Goal: Task Accomplishment & Management: Manage account settings

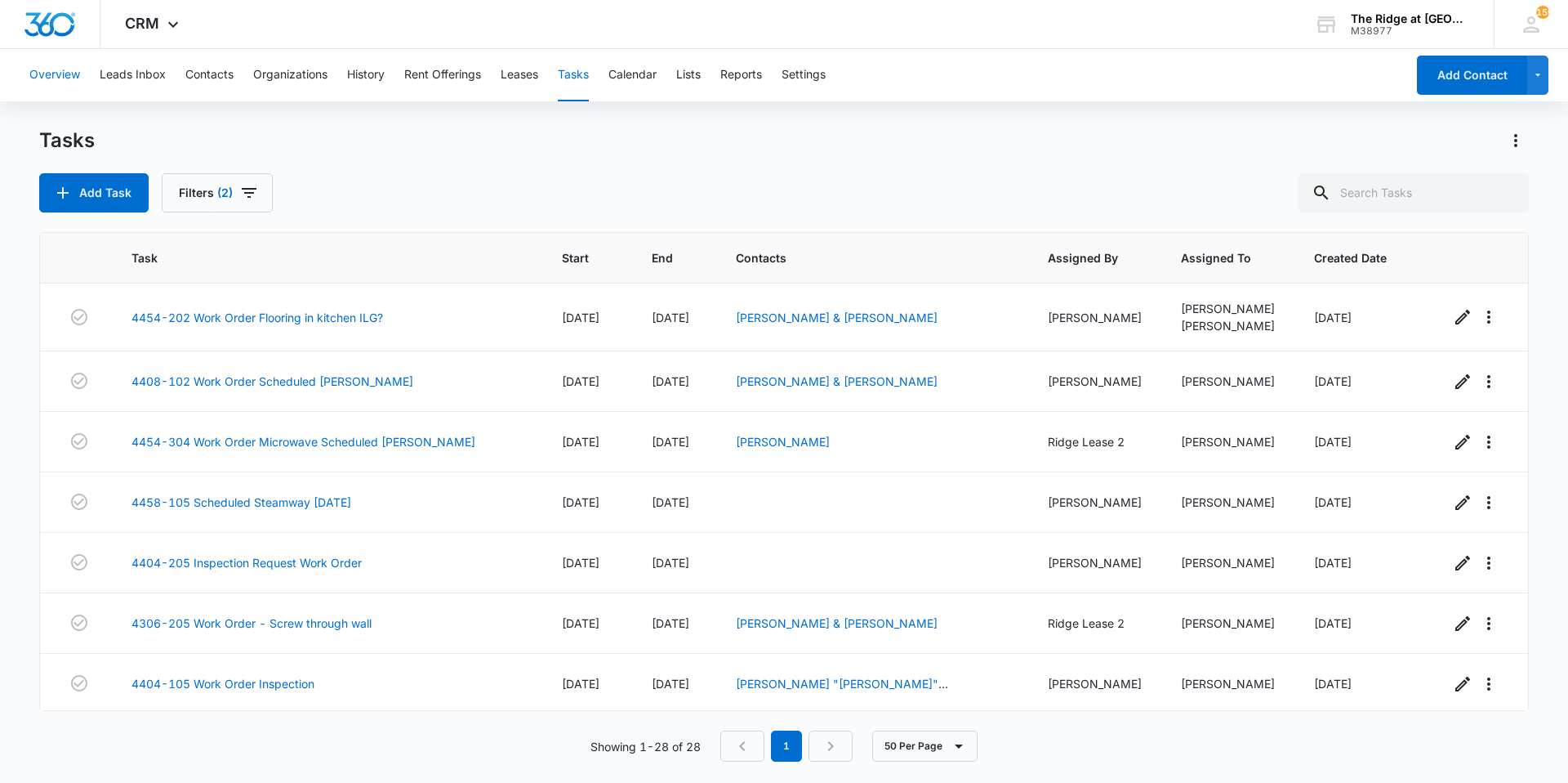
scroll to position [864, 0]
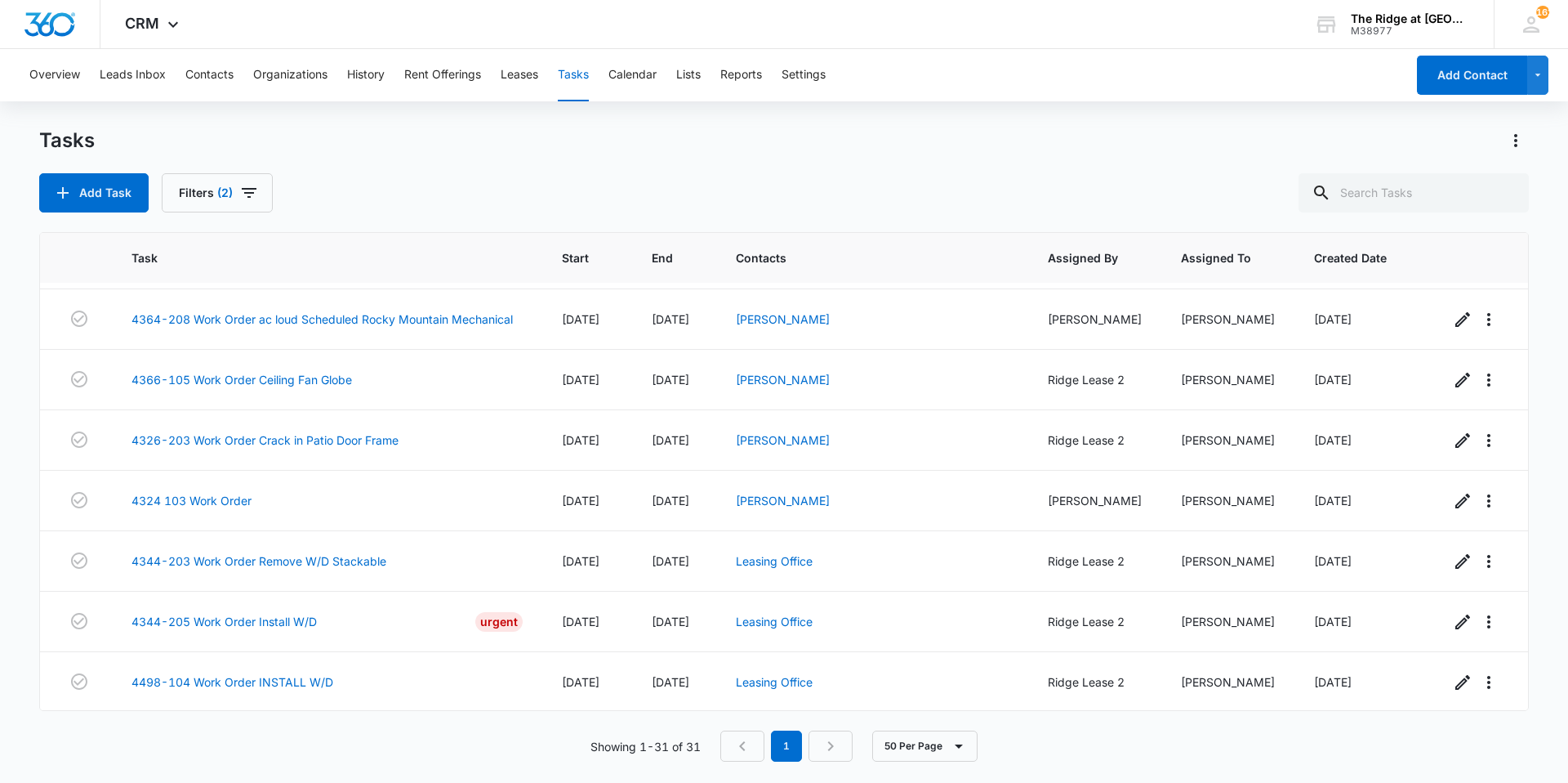
scroll to position [1454, 0]
click at [279, 561] on link "4344-203 Work Order Remove W/D Stackable" at bounding box center [259, 559] width 254 height 17
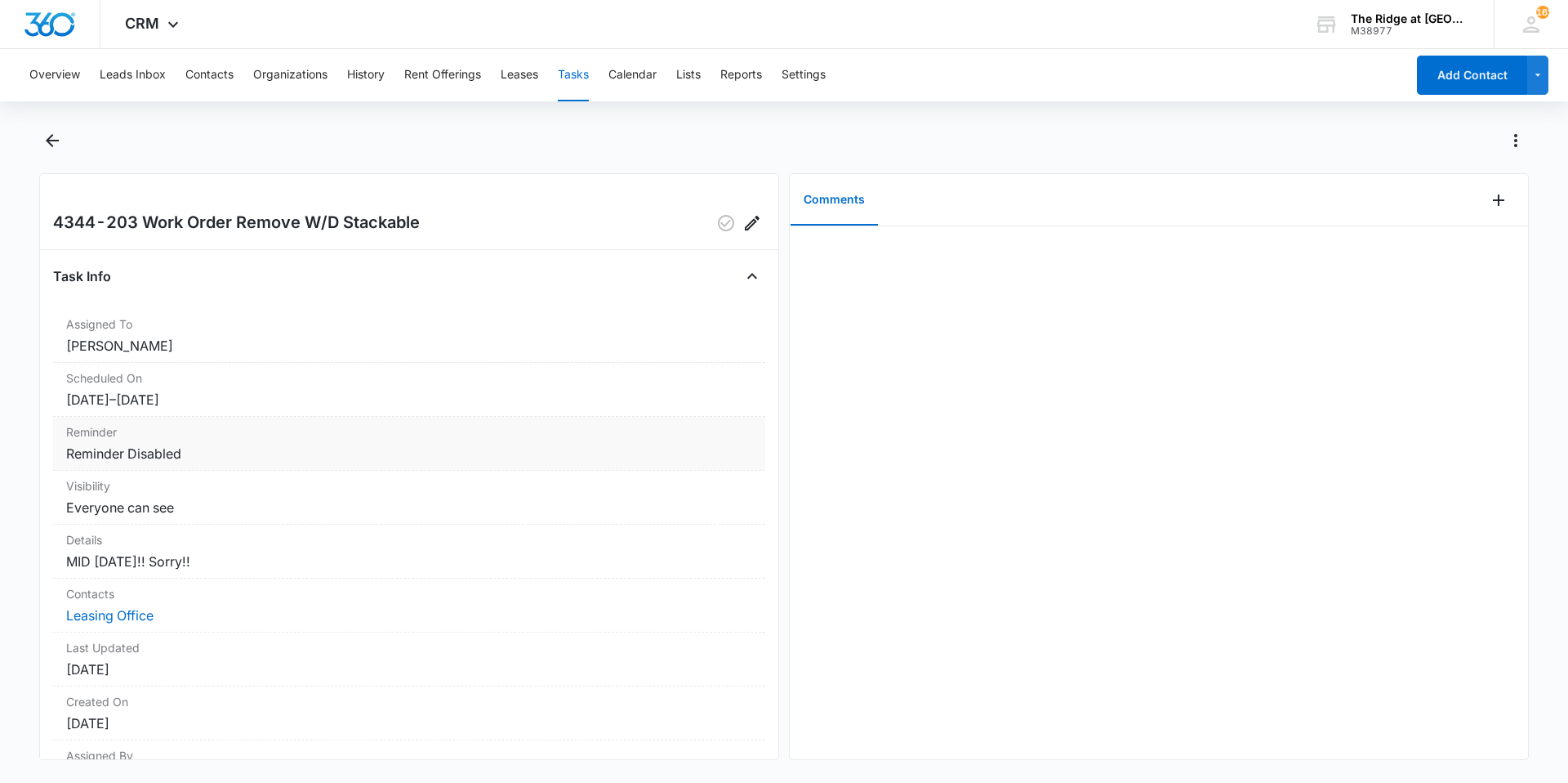
scroll to position [94, 0]
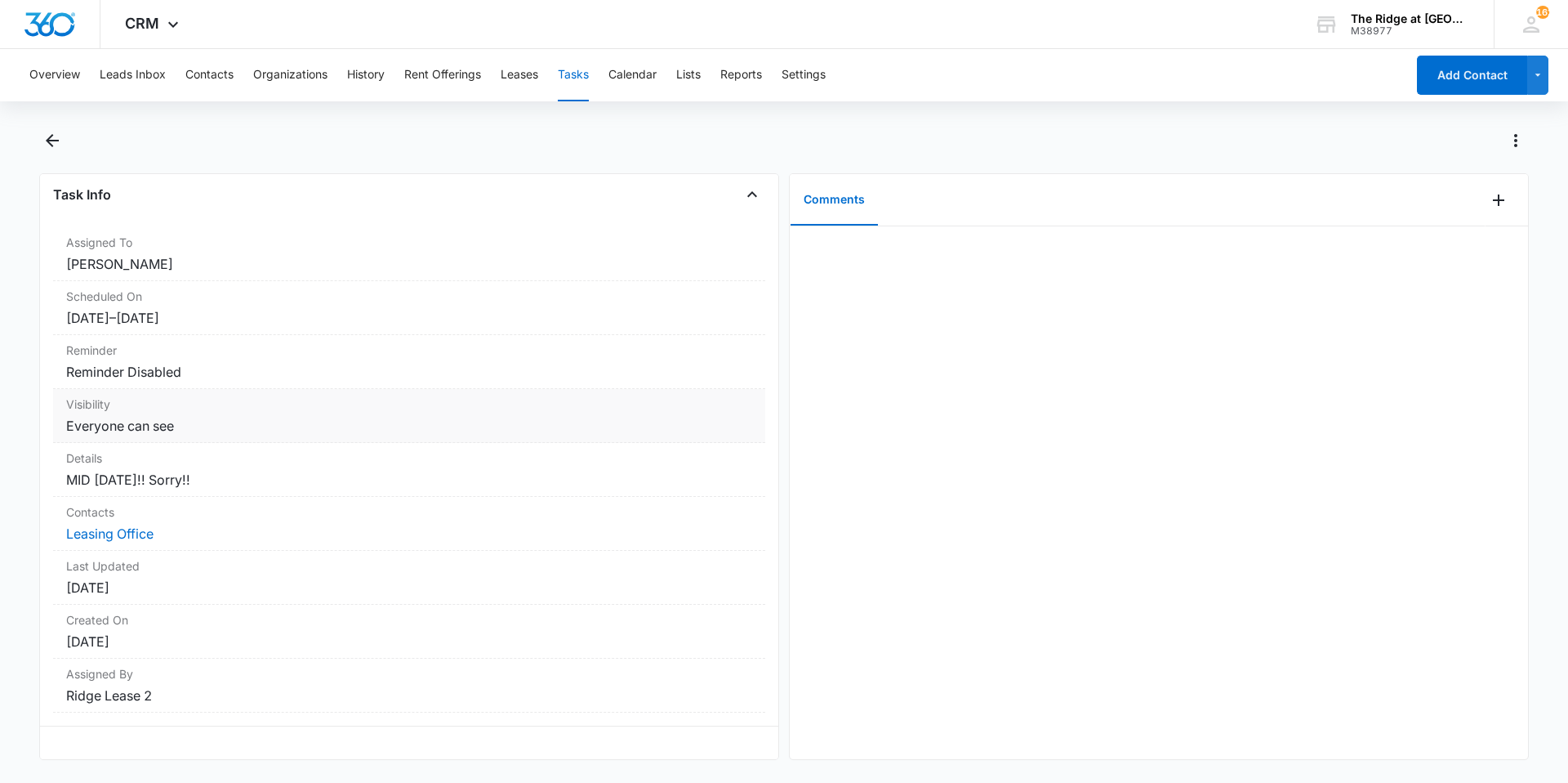
click at [551, 423] on div "Visibility Everyone can see" at bounding box center [409, 416] width 712 height 54
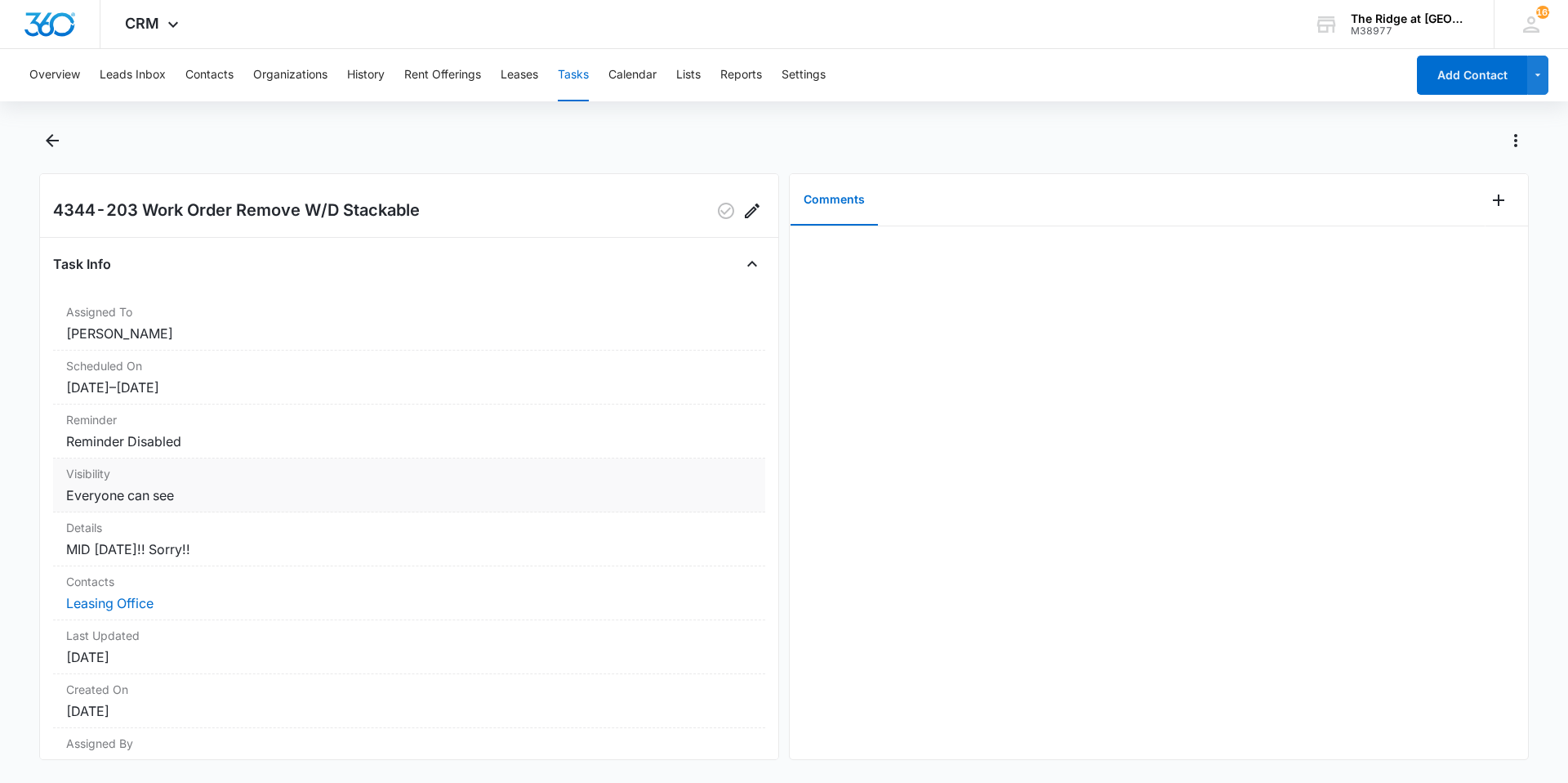
scroll to position [0, 0]
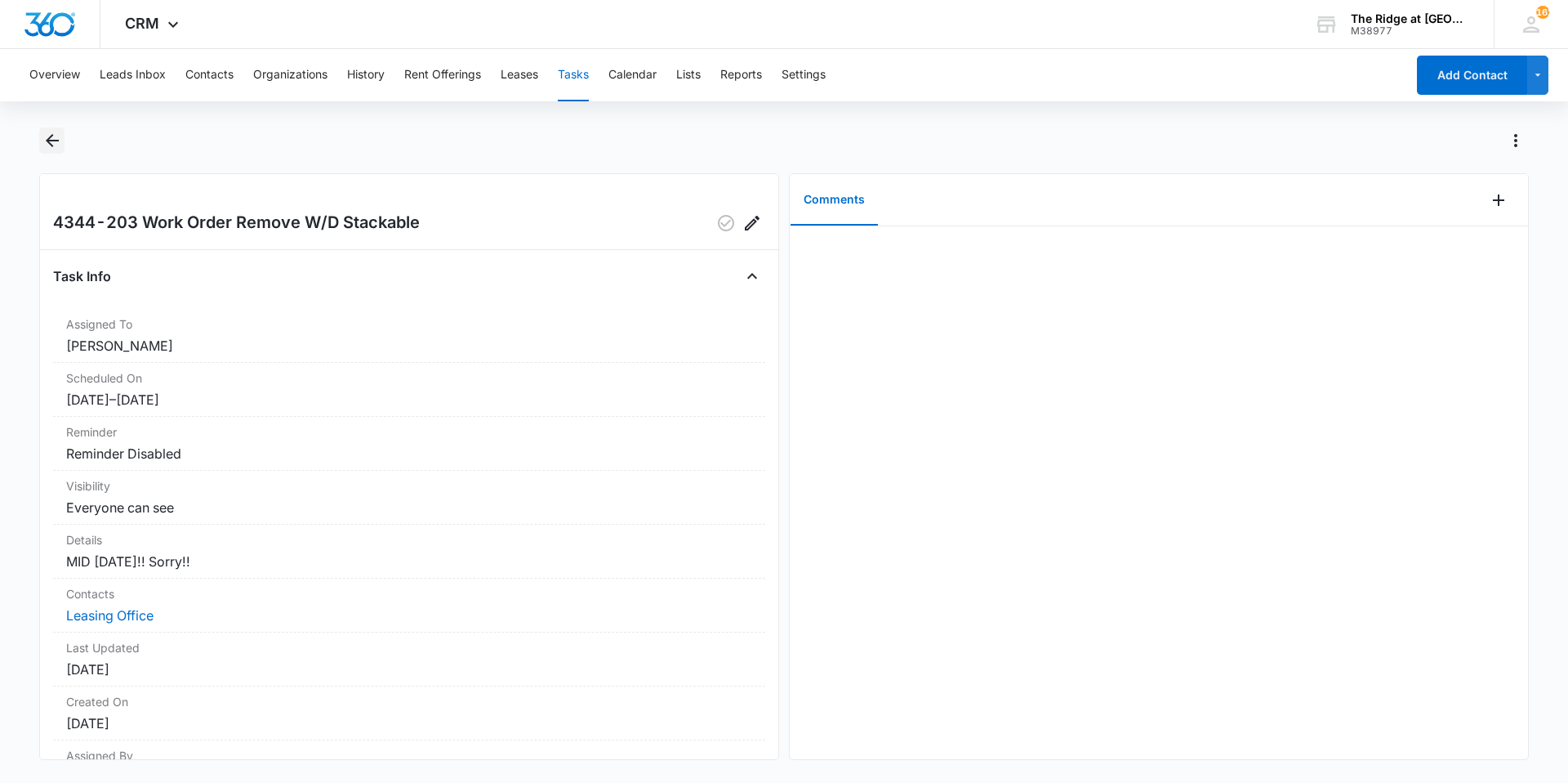
click at [51, 132] on icon "Back" at bounding box center [51, 140] width 20 height 20
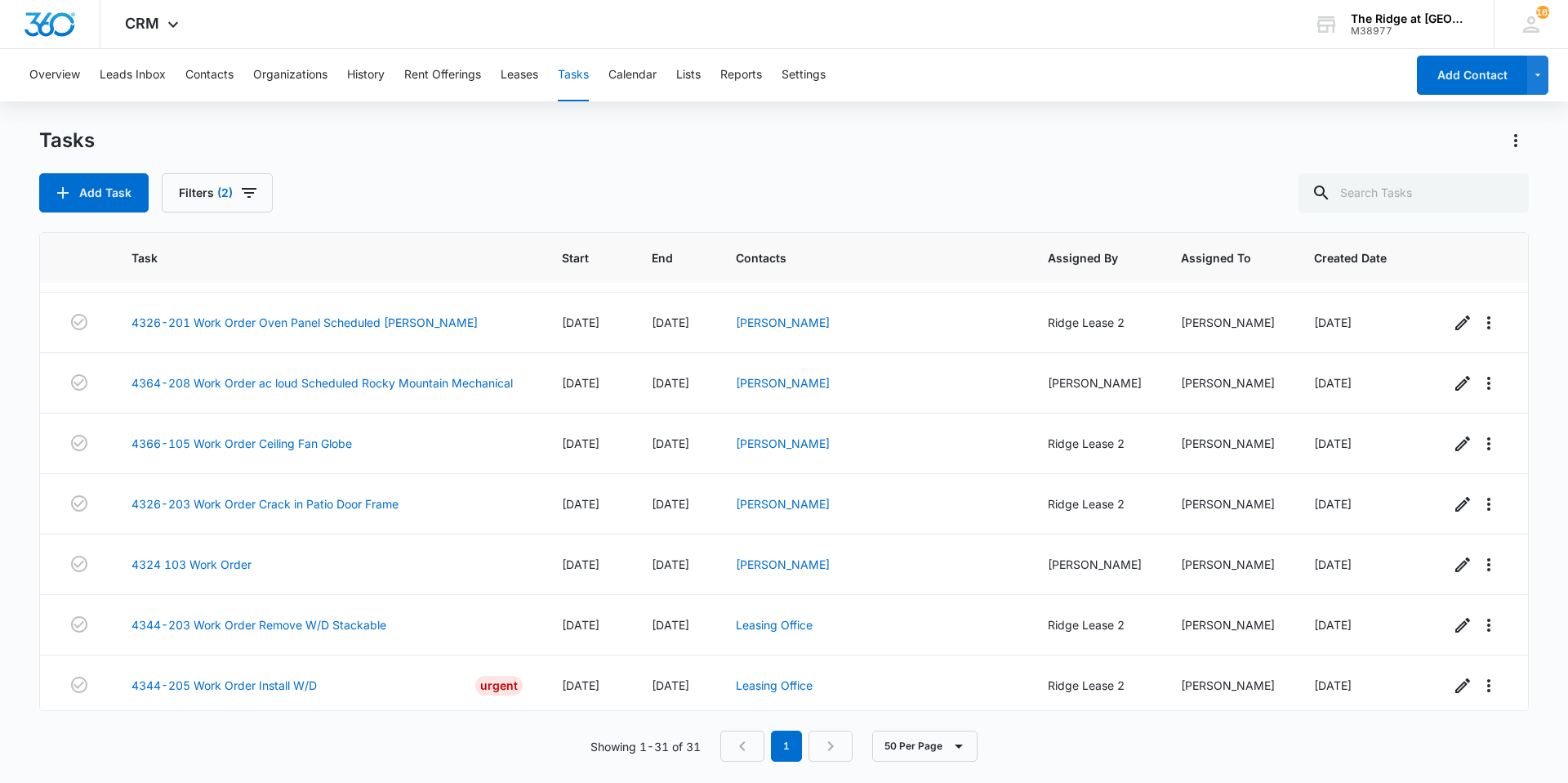
scroll to position [1454, 0]
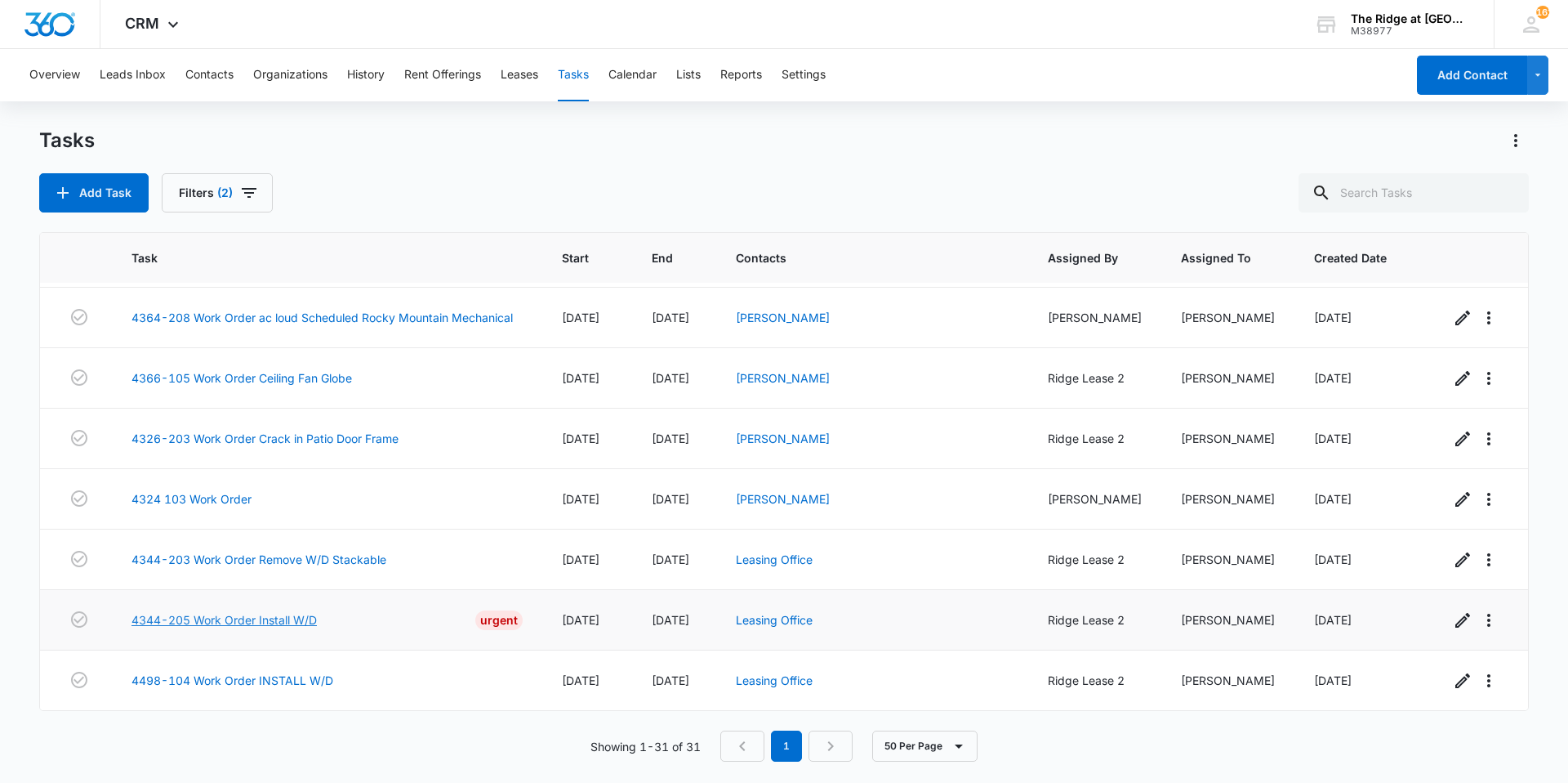
click at [280, 614] on link "4344-205 Work Order Install W/D" at bounding box center [224, 619] width 185 height 17
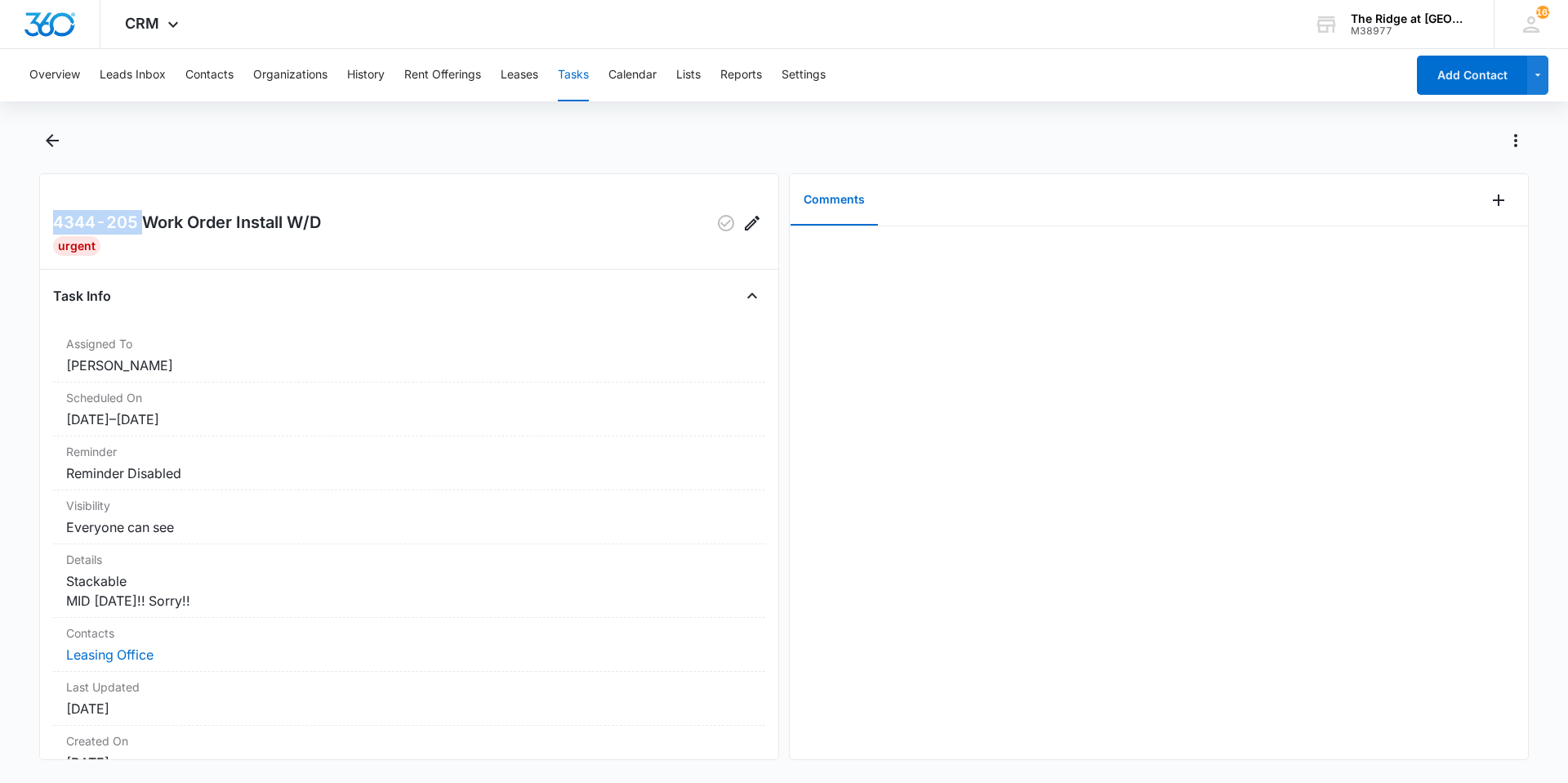
drag, startPoint x: 55, startPoint y: 225, endPoint x: 142, endPoint y: 226, distance: 87.0
click at [142, 226] on h2 "4344-205 Work Order Install W/D" at bounding box center [187, 223] width 267 height 26
drag, startPoint x: 142, startPoint y: 226, endPoint x: 499, endPoint y: 303, distance: 365.2
click at [499, 303] on div "Task Info" at bounding box center [409, 296] width 712 height 26
click at [1489, 194] on icon "Add Comment" at bounding box center [1498, 199] width 20 height 20
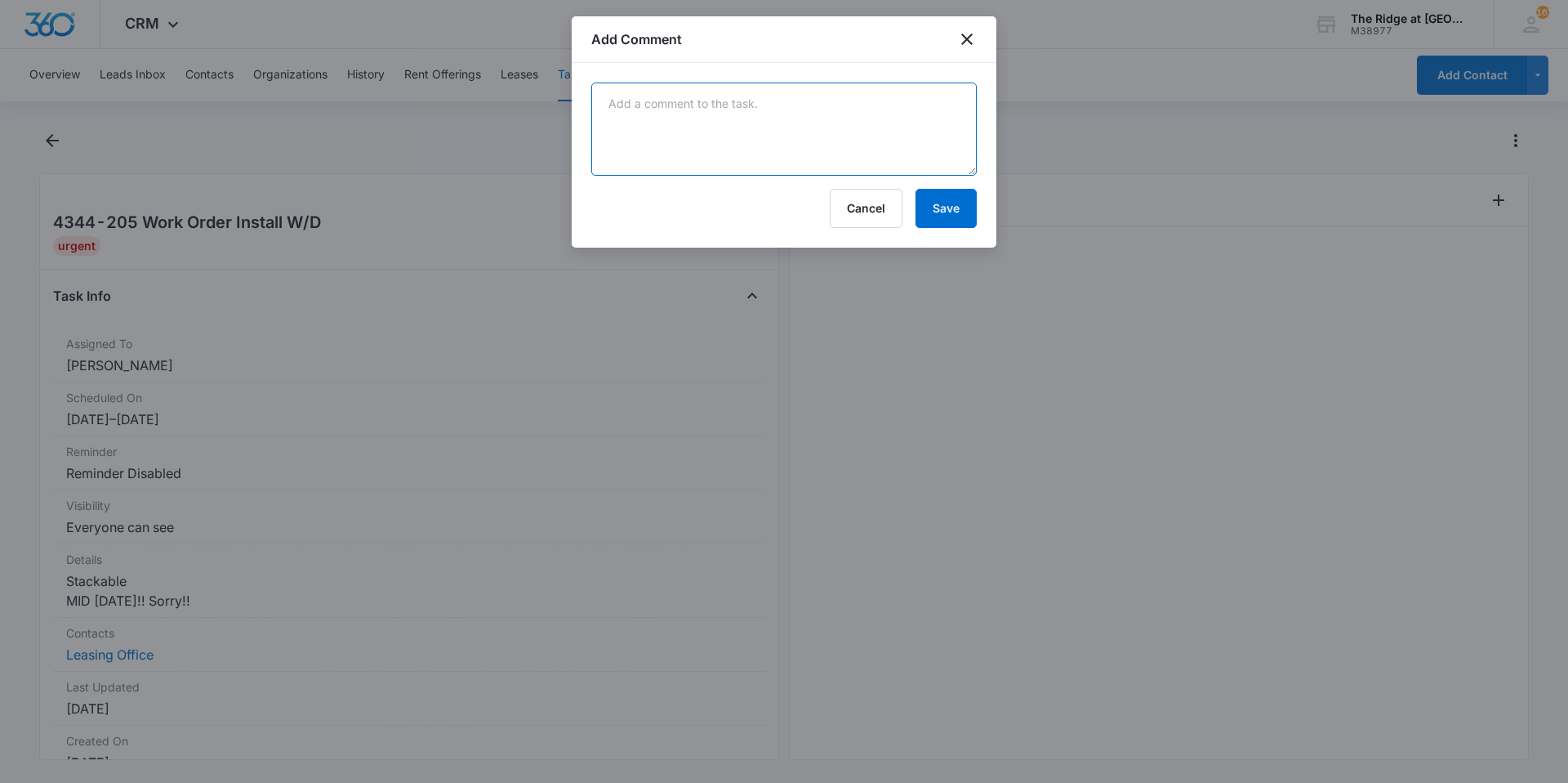
click at [854, 111] on textarea at bounding box center [784, 129] width 385 height 94
type textarea "installed w/d stackable."
click at [949, 222] on button "Save" at bounding box center [945, 209] width 61 height 39
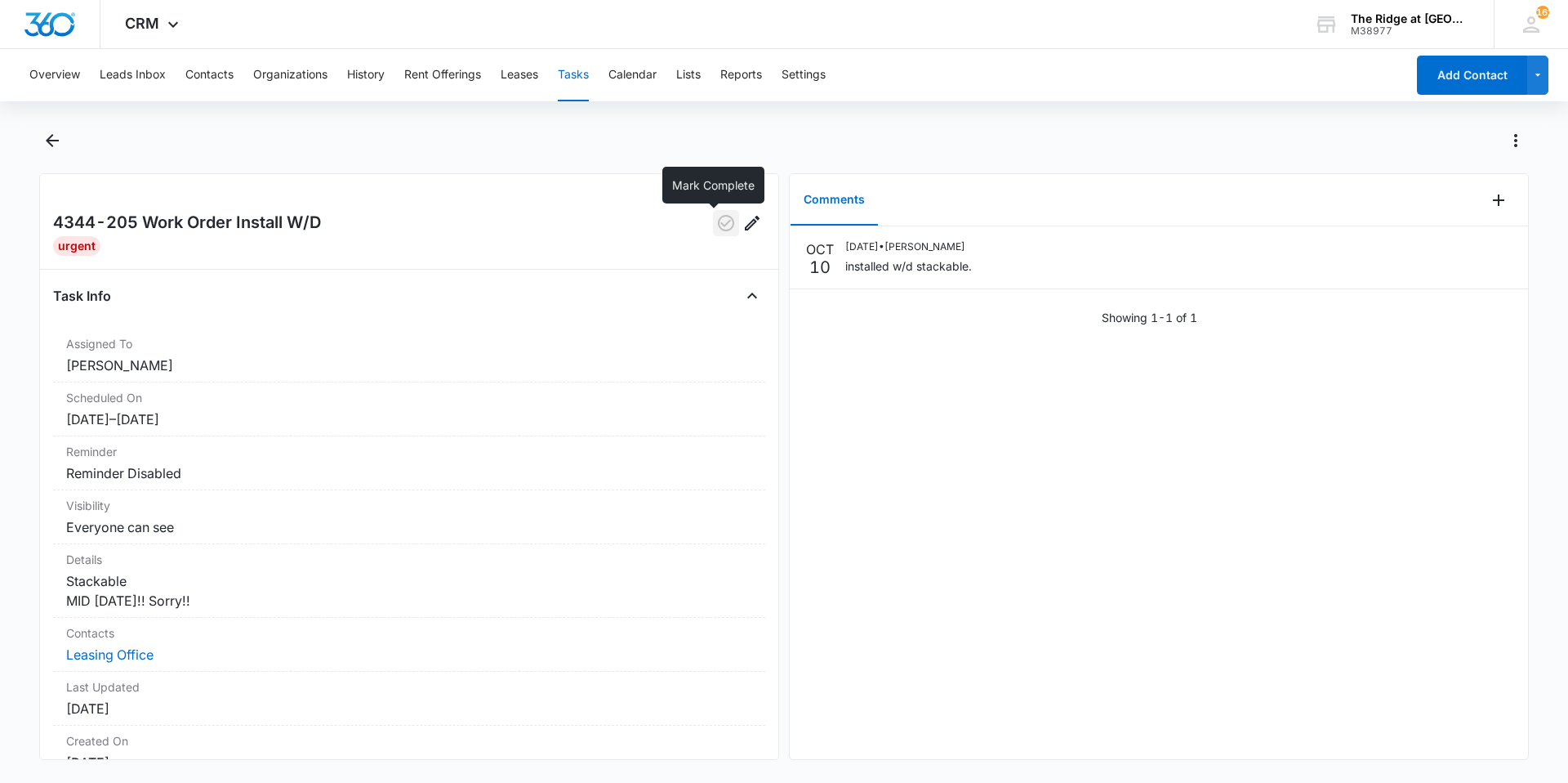
click at [718, 225] on icon "button" at bounding box center [726, 223] width 16 height 16
click at [51, 135] on icon "Back" at bounding box center [52, 140] width 13 height 13
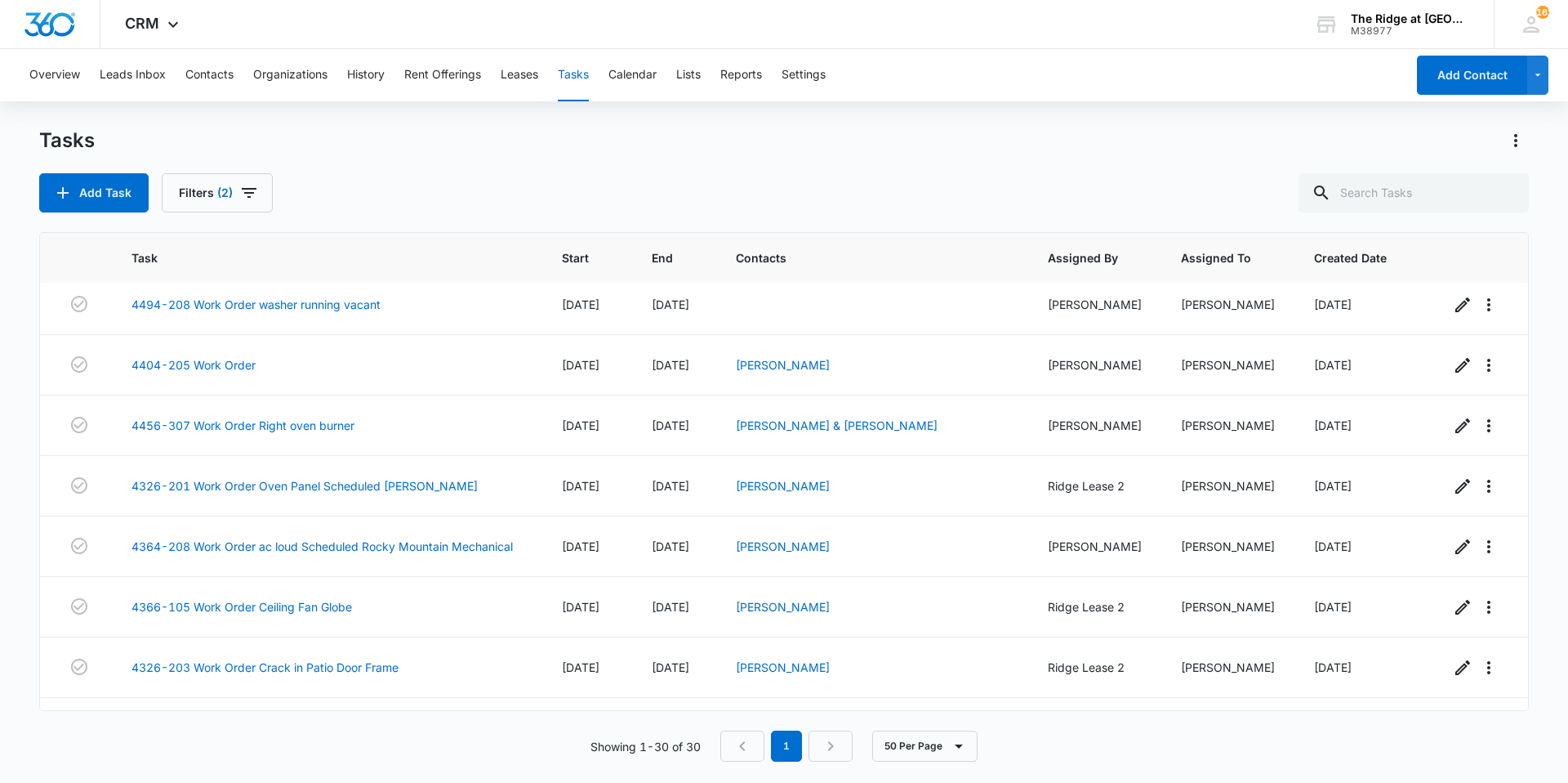
scroll to position [1394, 0]
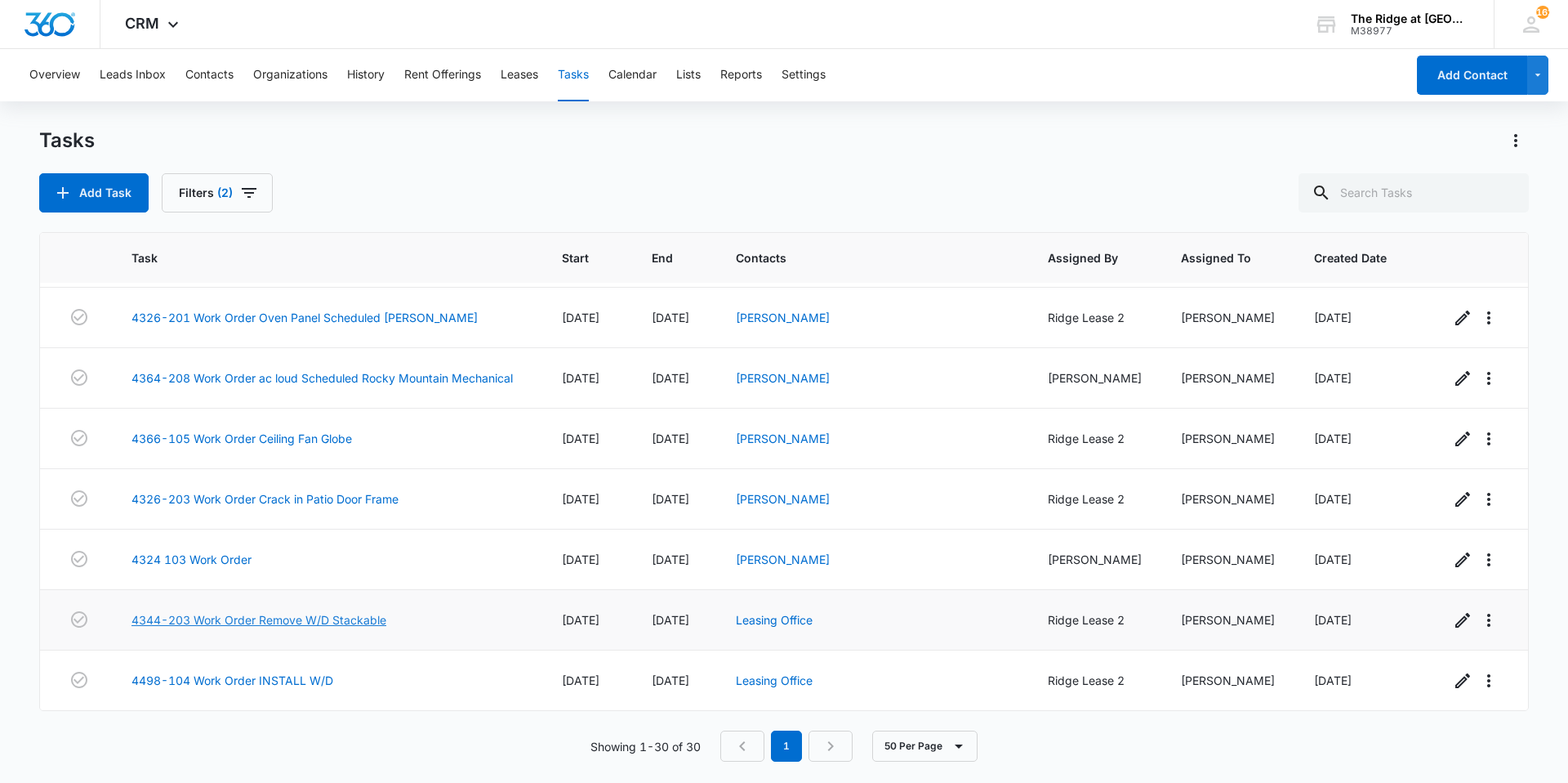
click at [357, 620] on link "4344-203 Work Order Remove W/D Stackable" at bounding box center [259, 619] width 254 height 17
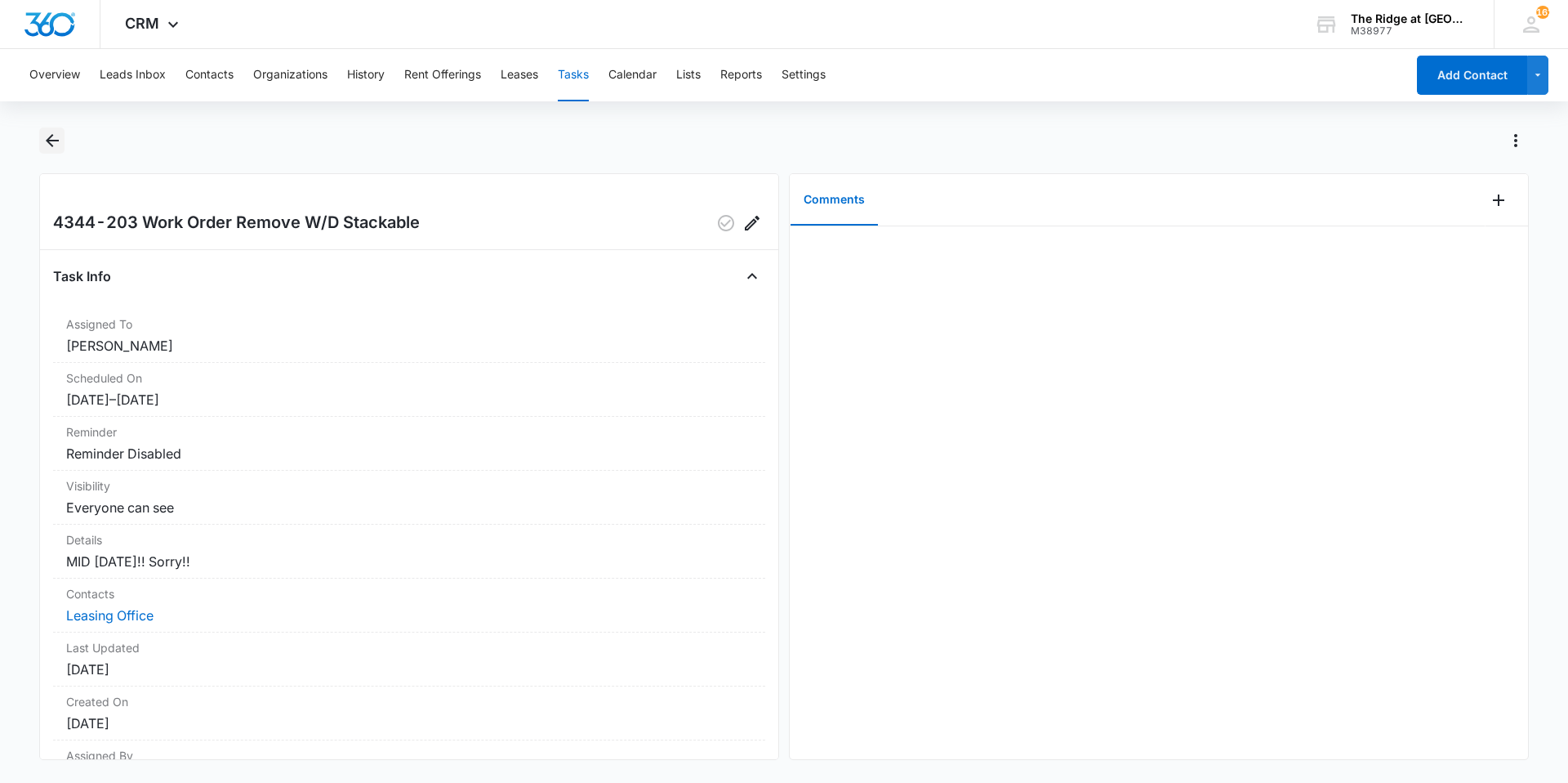
click at [45, 134] on icon "Back" at bounding box center [51, 140] width 20 height 20
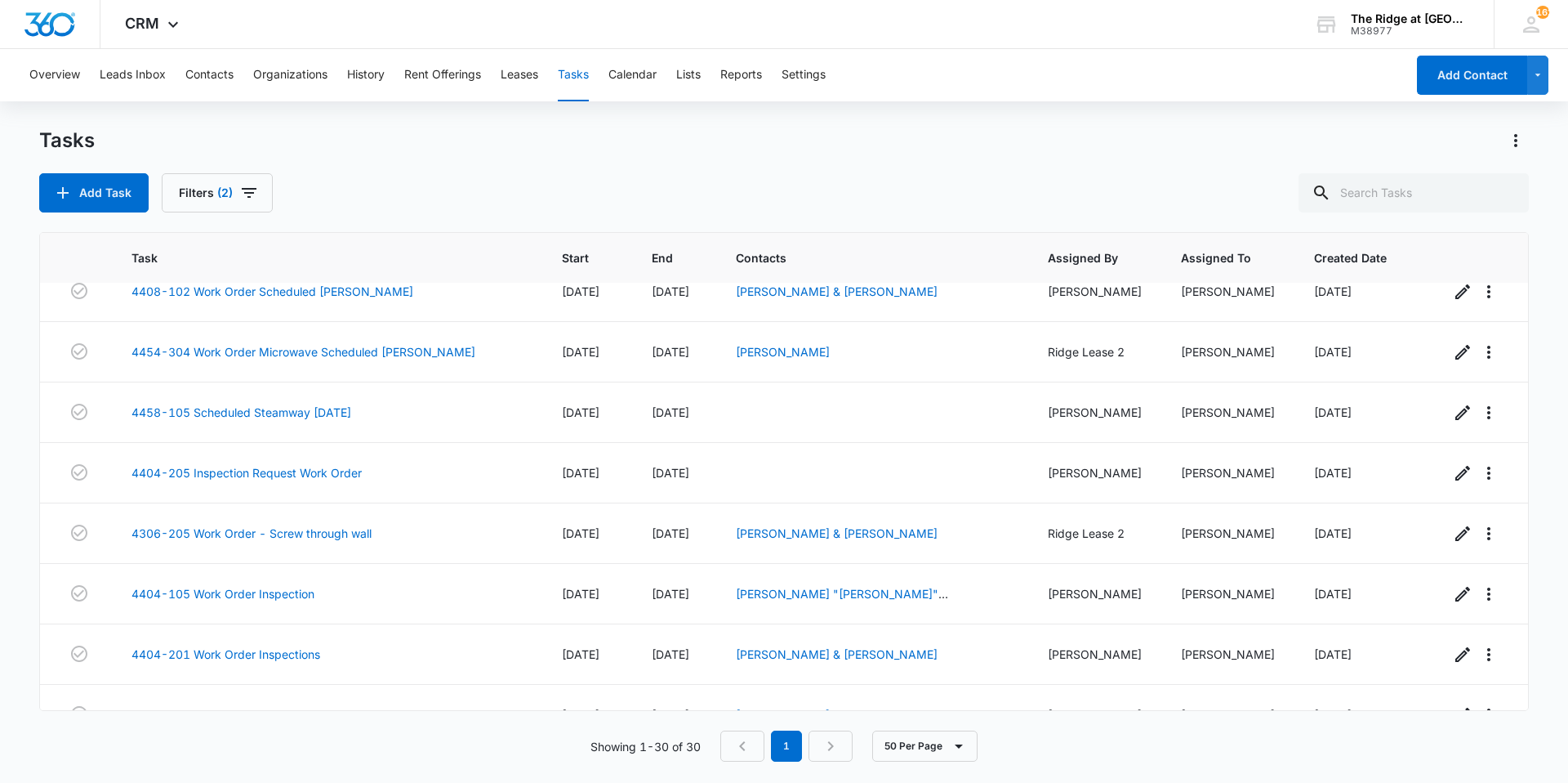
scroll to position [87, 0]
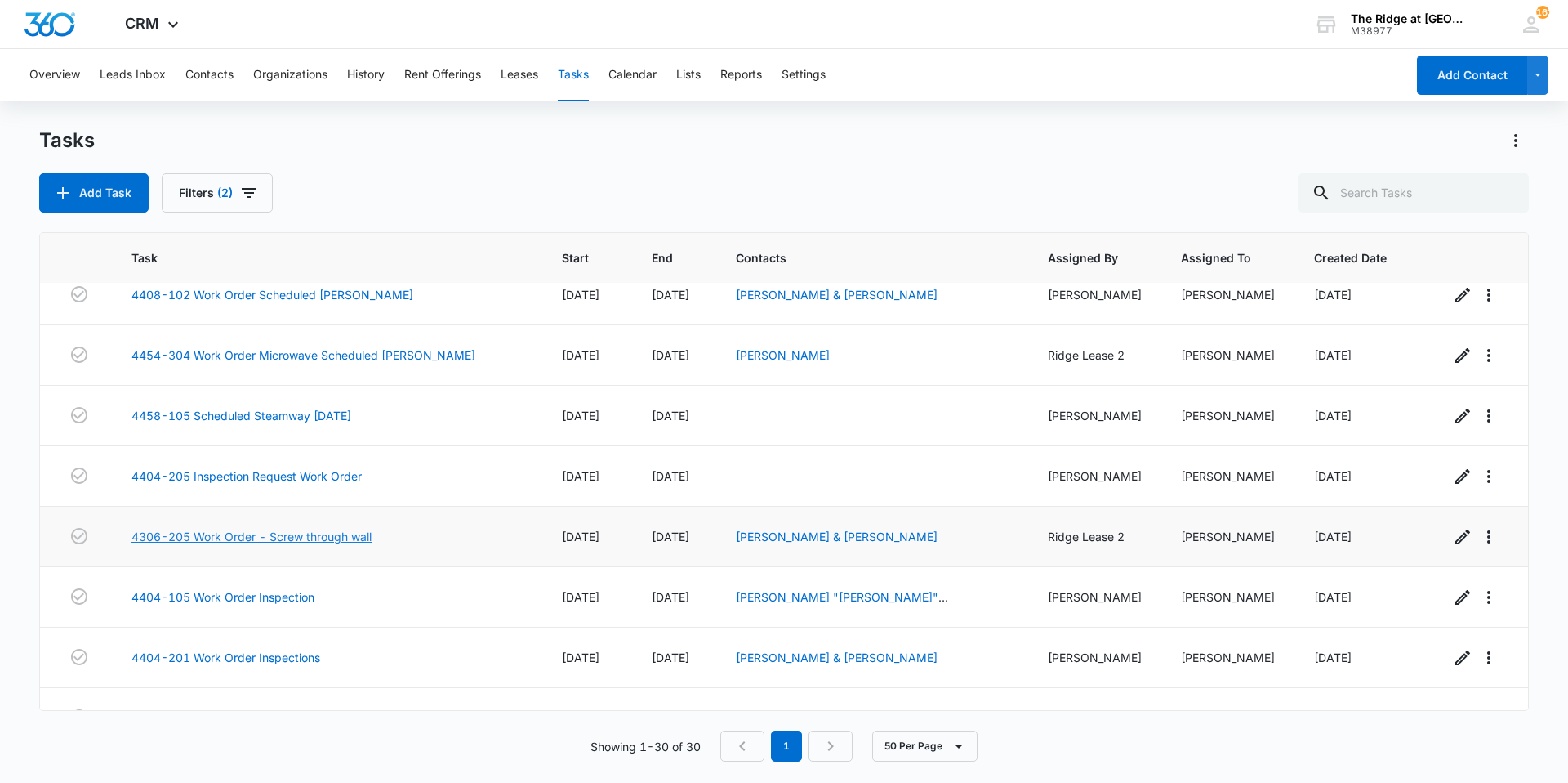
click at [183, 538] on link "4306-205 Work Order - Screw through wall" at bounding box center [252, 536] width 240 height 17
